Goal: Information Seeking & Learning: Understand process/instructions

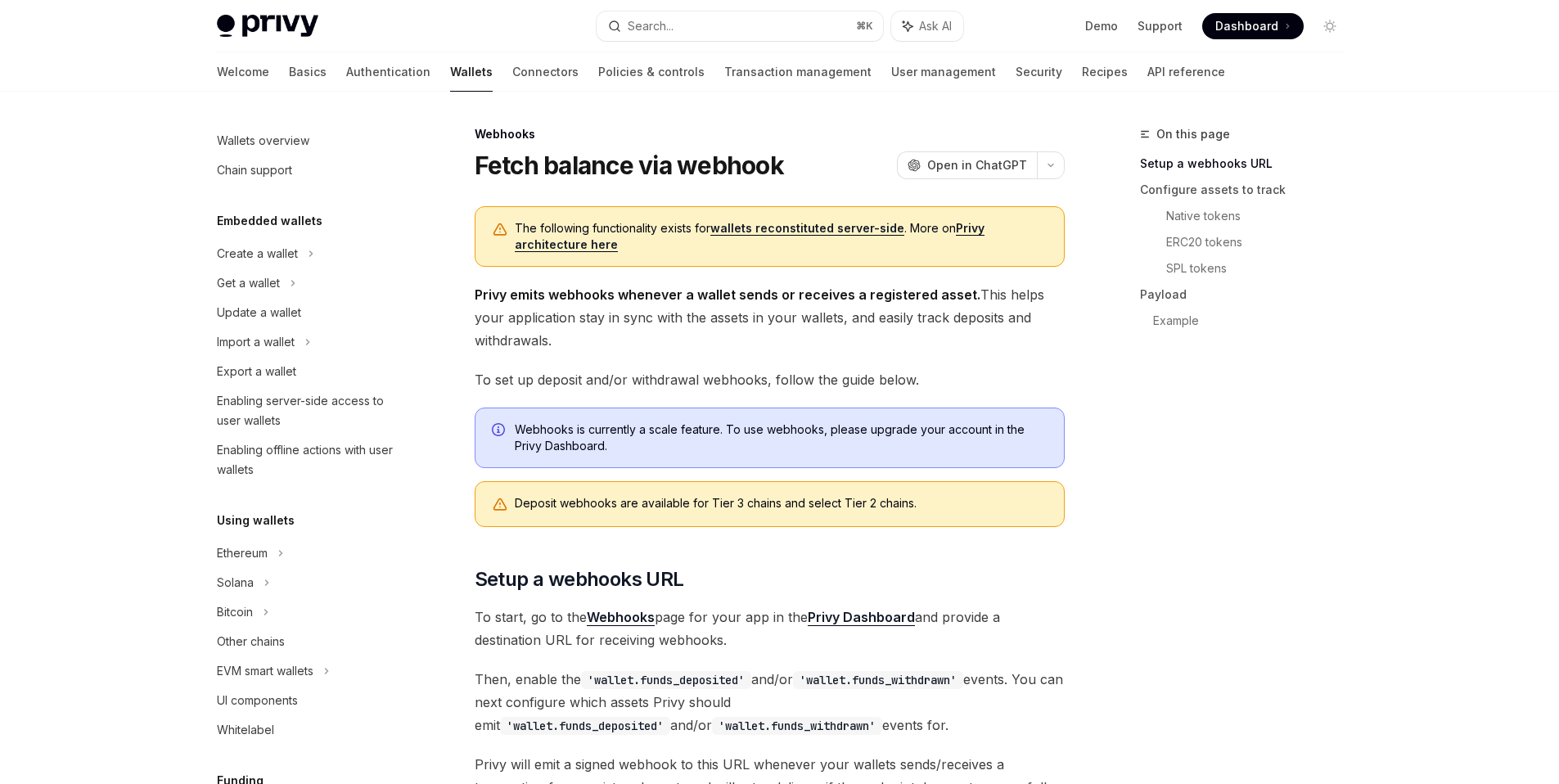
scroll to position [577, 0]
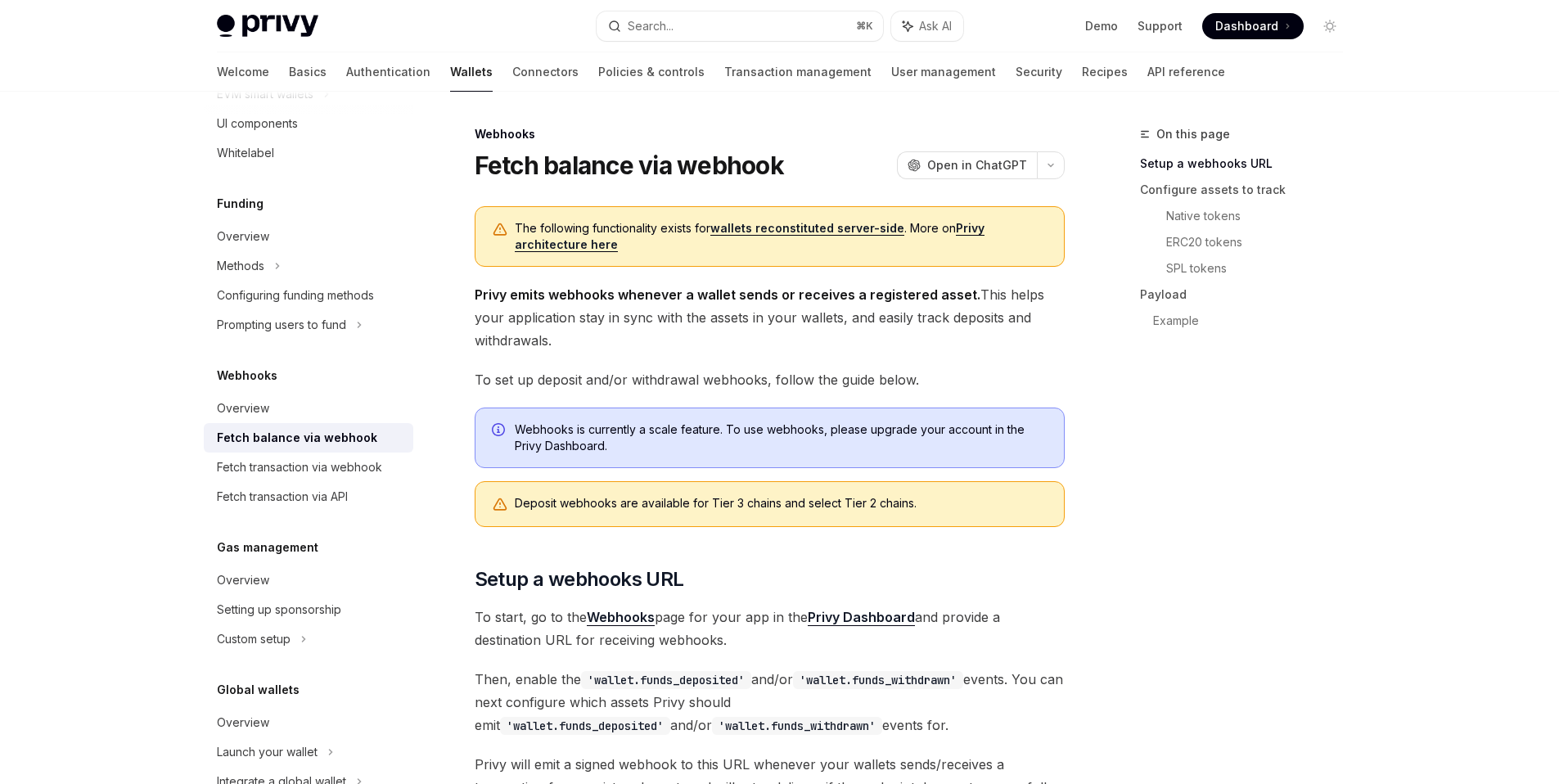
click at [680, 160] on h1 "Fetch balance via webhook" at bounding box center [629, 165] width 310 height 30
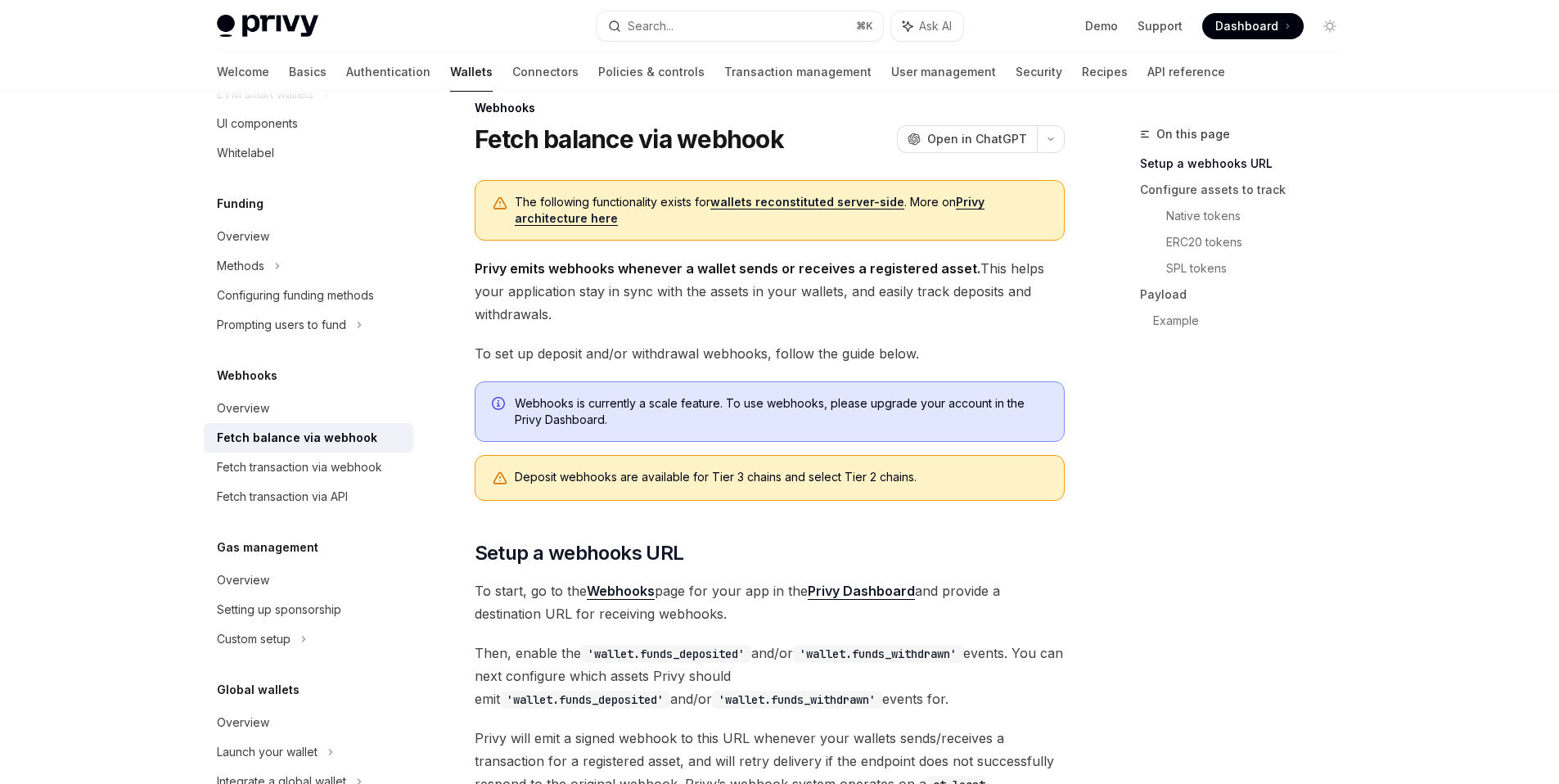
scroll to position [0, 0]
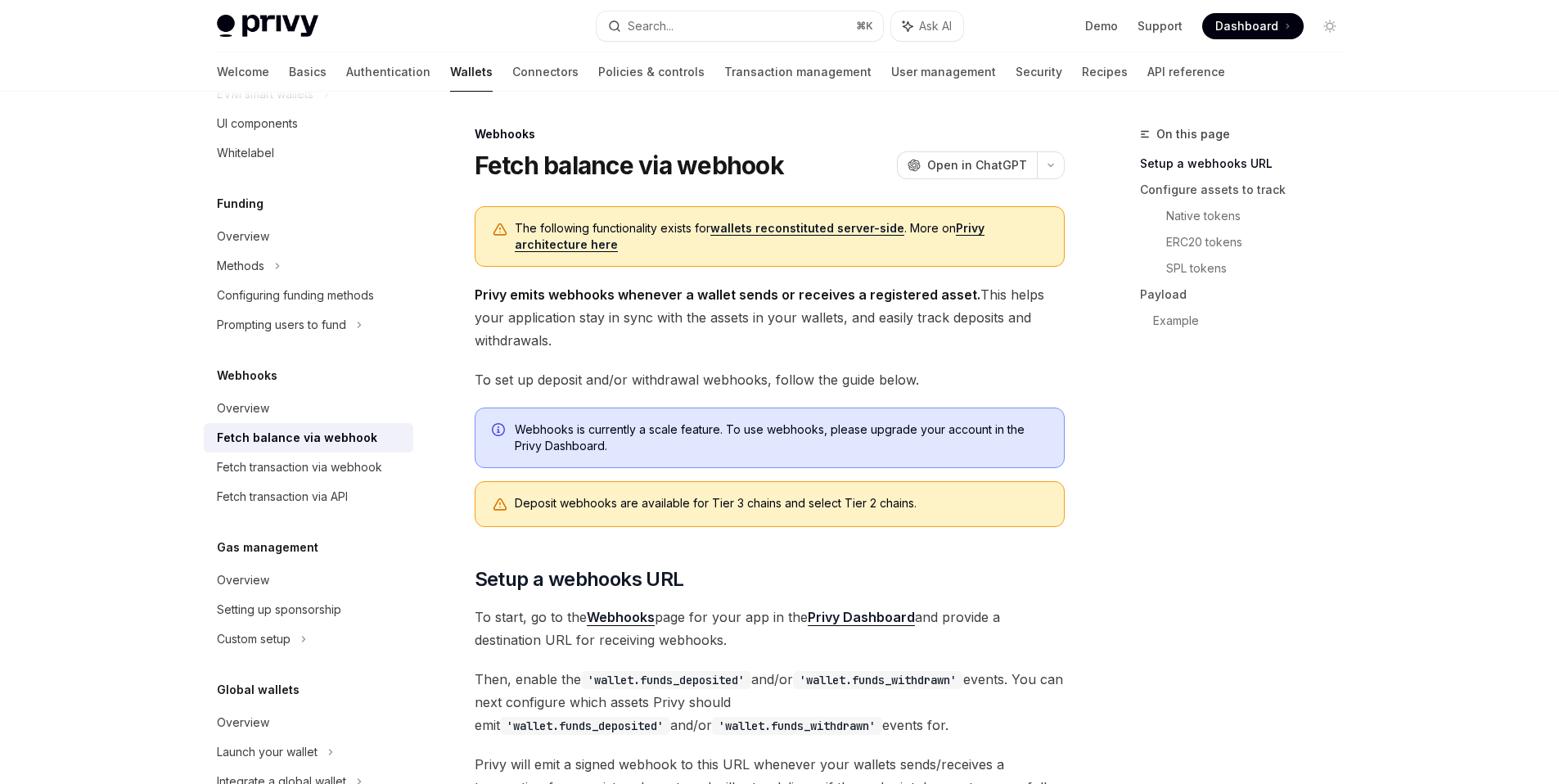
click at [765, 304] on span "Privy emits webhooks whenever a wallet sends or receives a registered asset. Th…" at bounding box center [769, 318] width 590 height 68
type textarea "*"
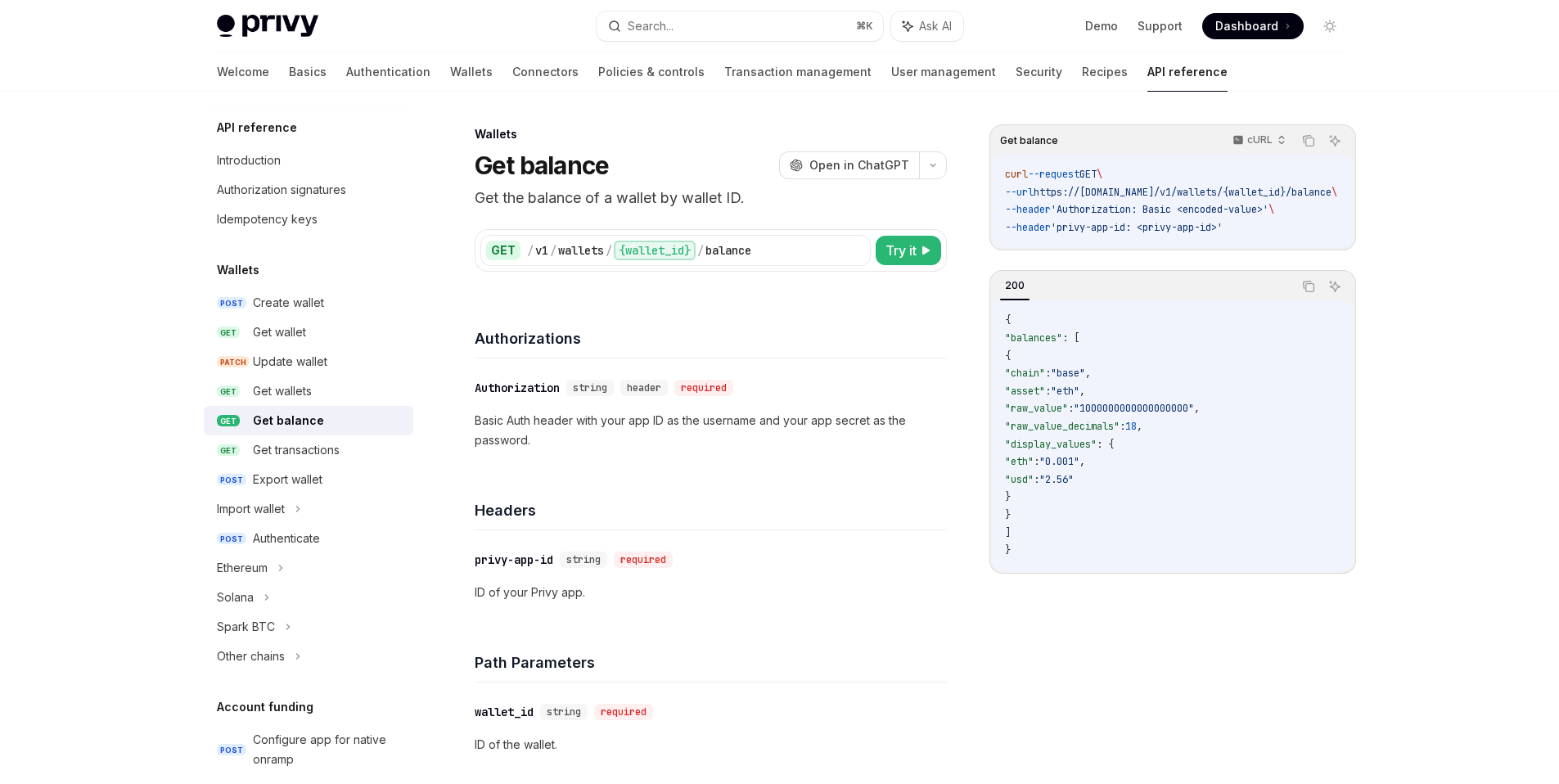
type textarea "*"
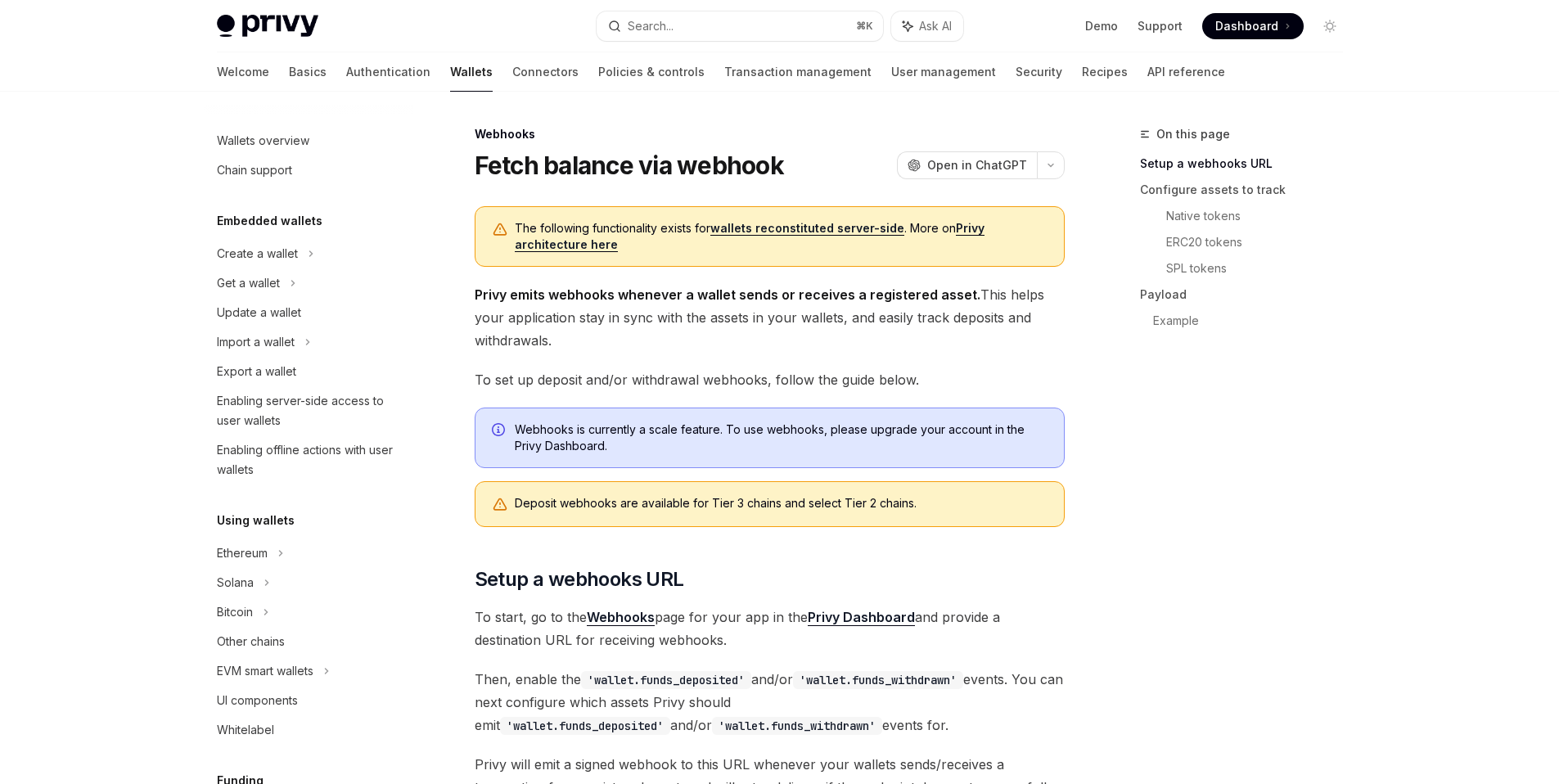
scroll to position [577, 0]
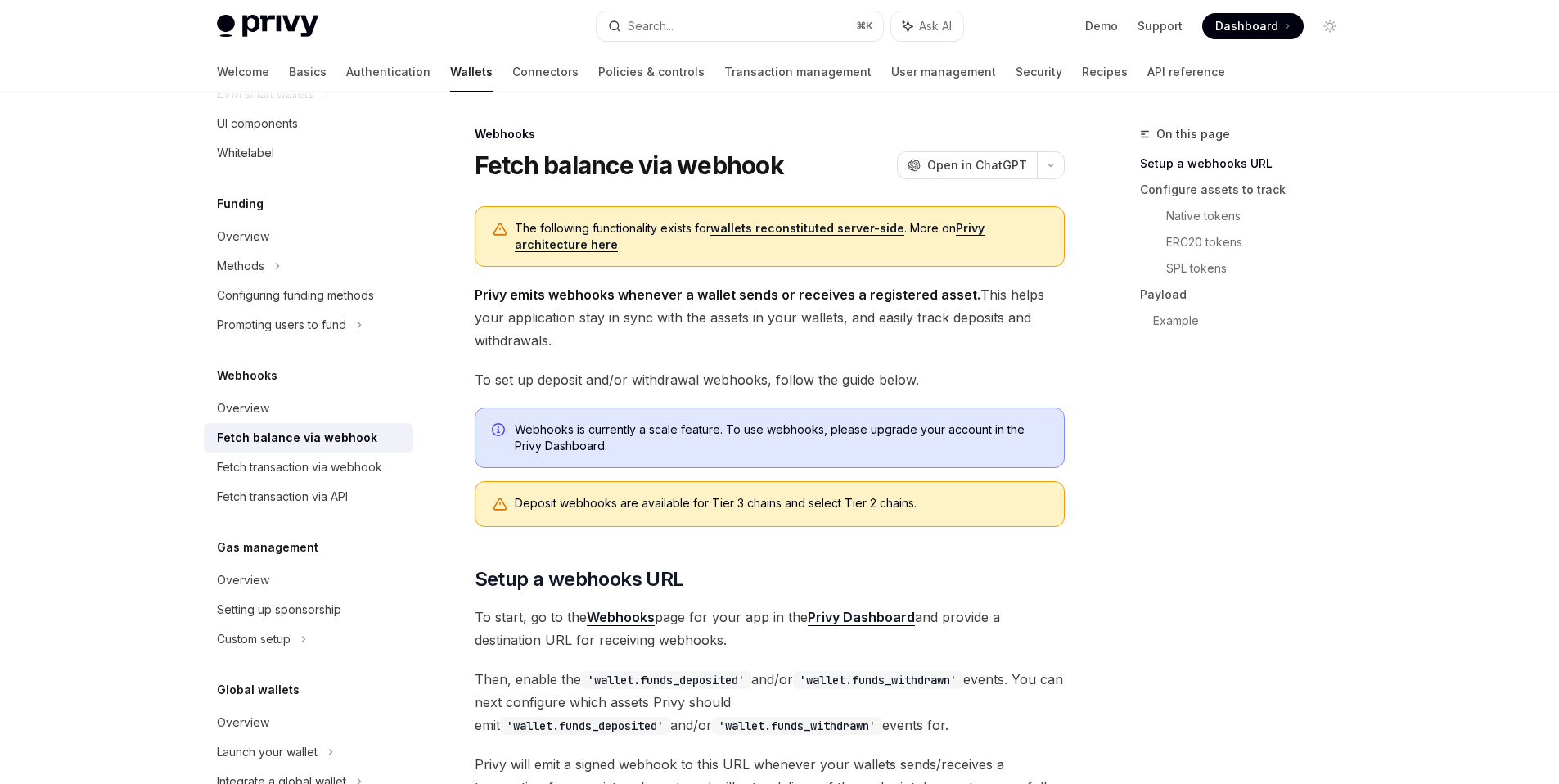
type textarea "*"
